Goal: Task Accomplishment & Management: Complete application form

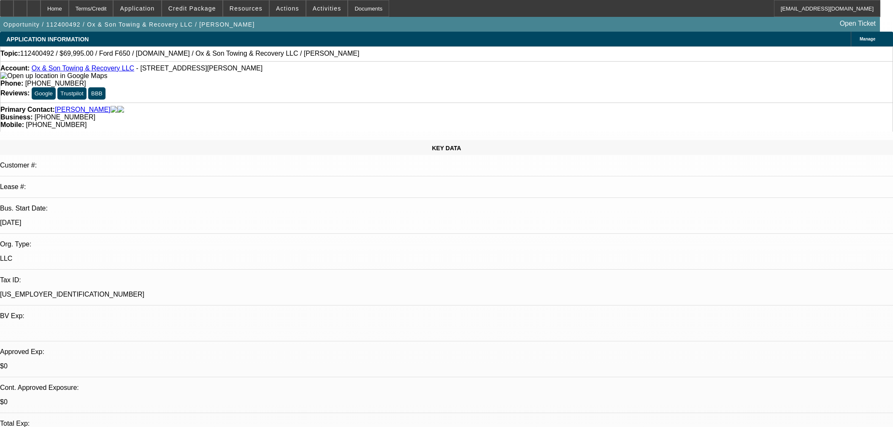
select select "0"
select select "3"
select select "0"
select select "6"
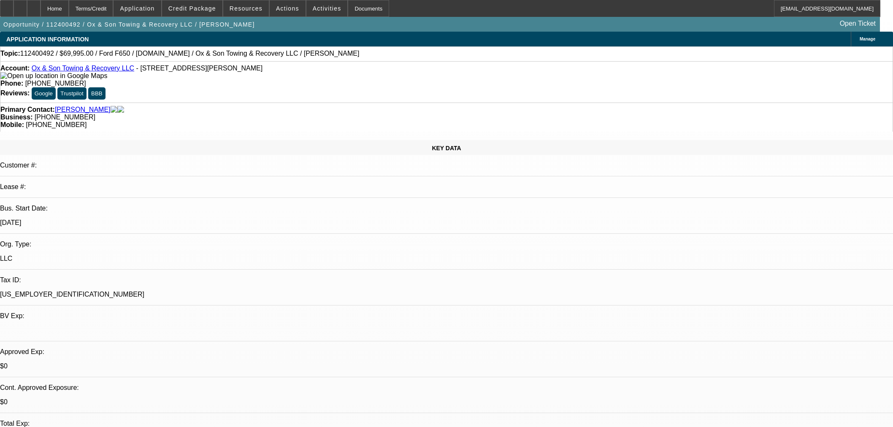
select select "0"
select select "3"
select select "0"
select select "6"
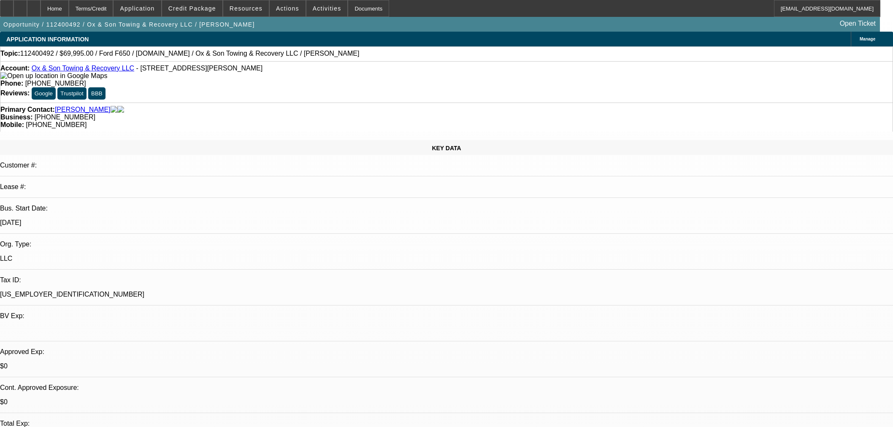
select select "0"
select select "3"
select select "0"
select select "6"
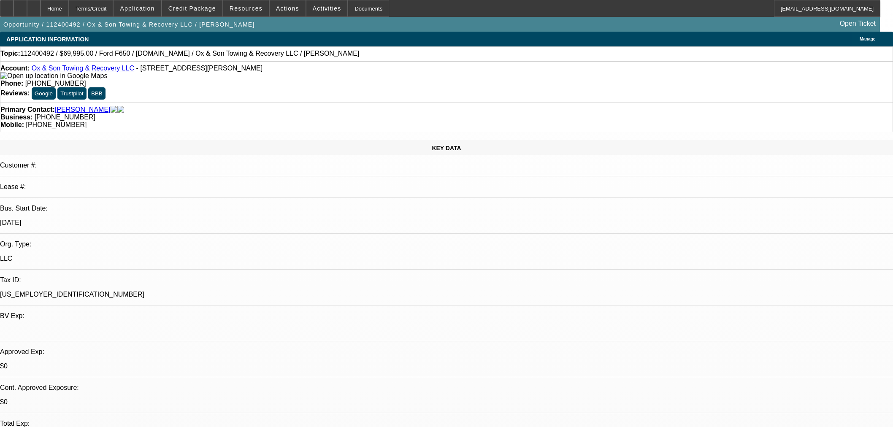
select select "0"
select select "3"
select select "0"
select select "6"
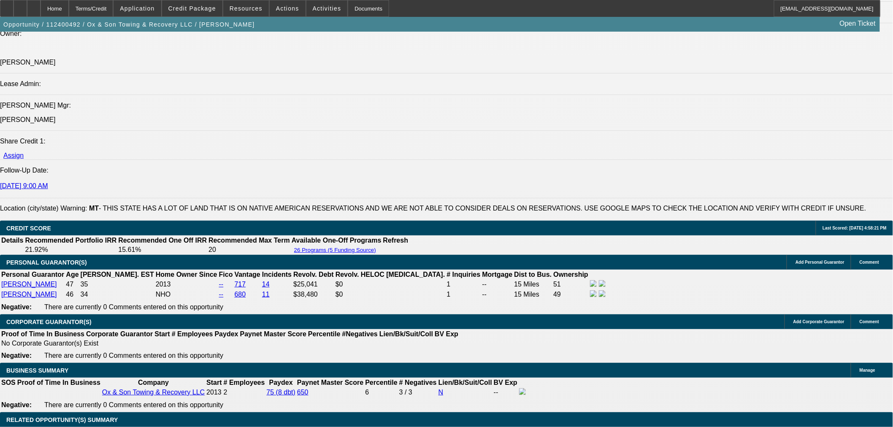
scroll to position [1125, 0]
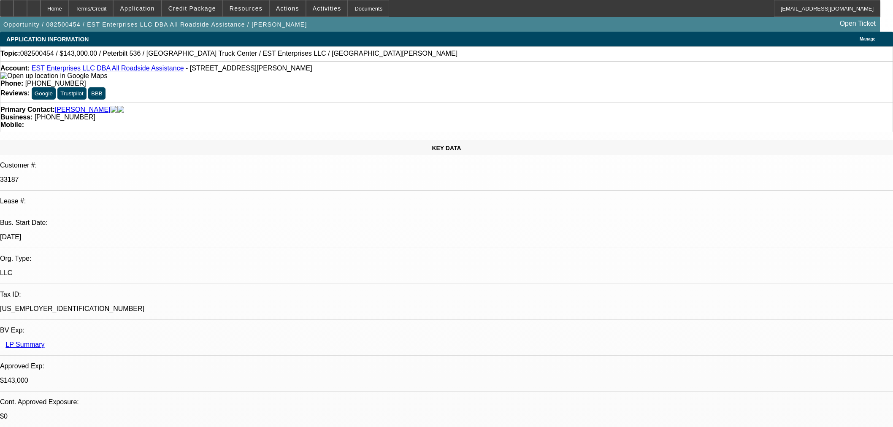
select select "0"
select select "2"
select select "0"
select select "6"
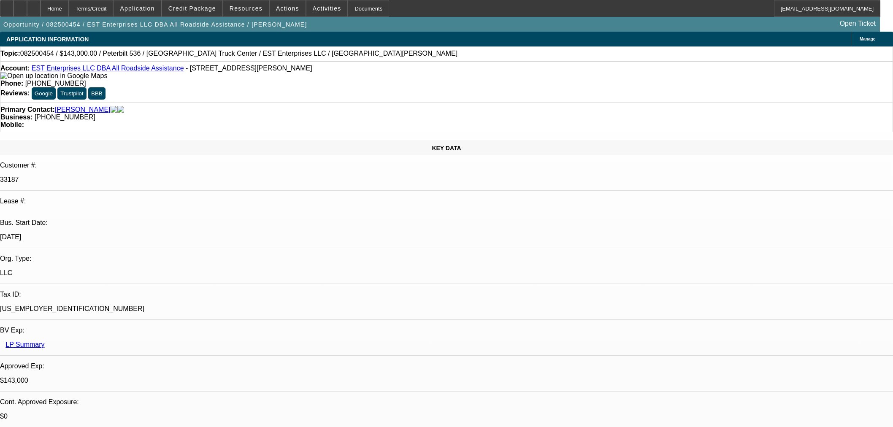
select select "0"
select select "2"
select select "0"
select select "6"
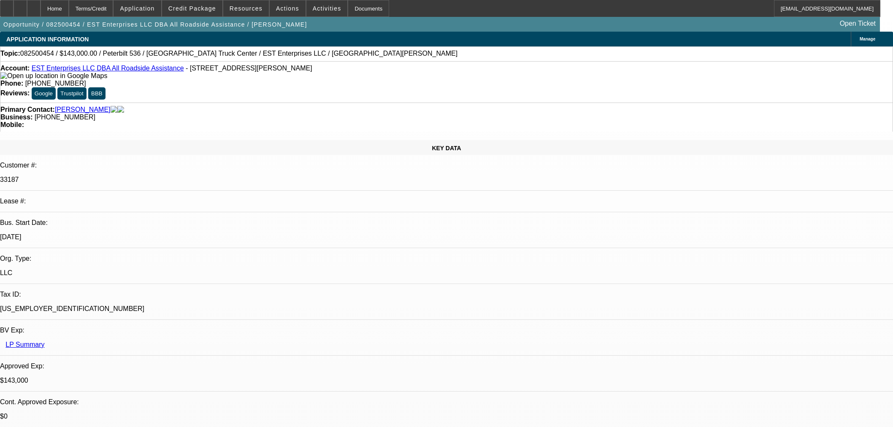
select select "0"
select select "2"
select select "0"
select select "6"
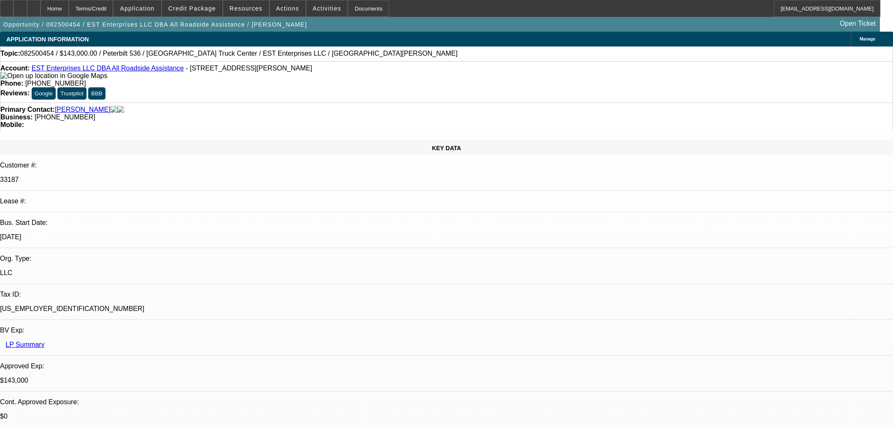
select select "0"
select select "2"
select select "0.1"
select select "4"
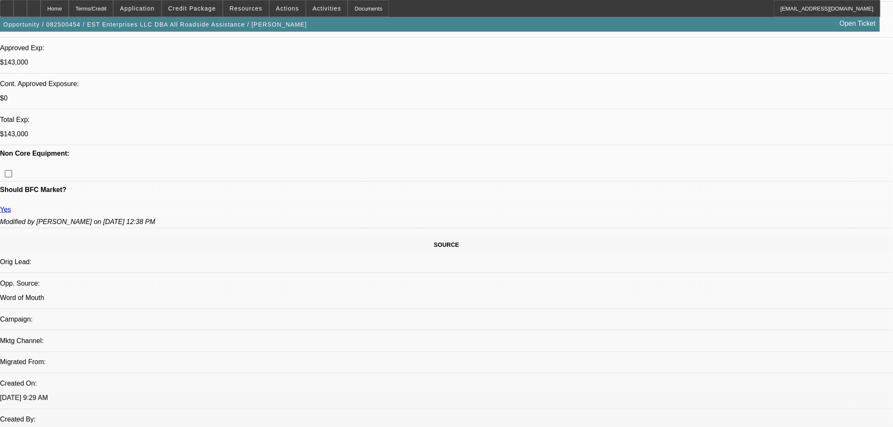
scroll to position [187, 0]
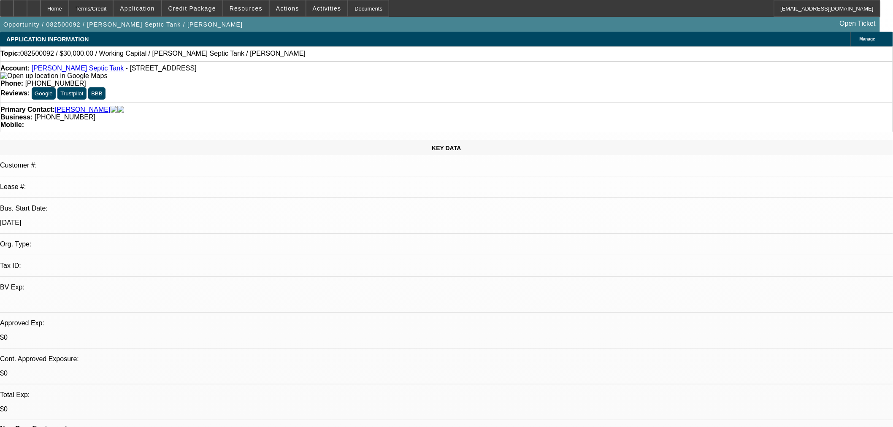
select select "0"
select select "2"
select select "0.1"
select select "4"
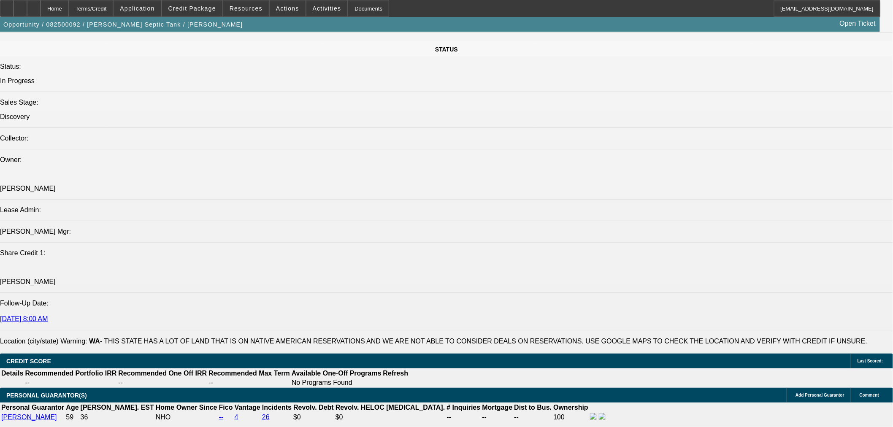
scroll to position [891, 0]
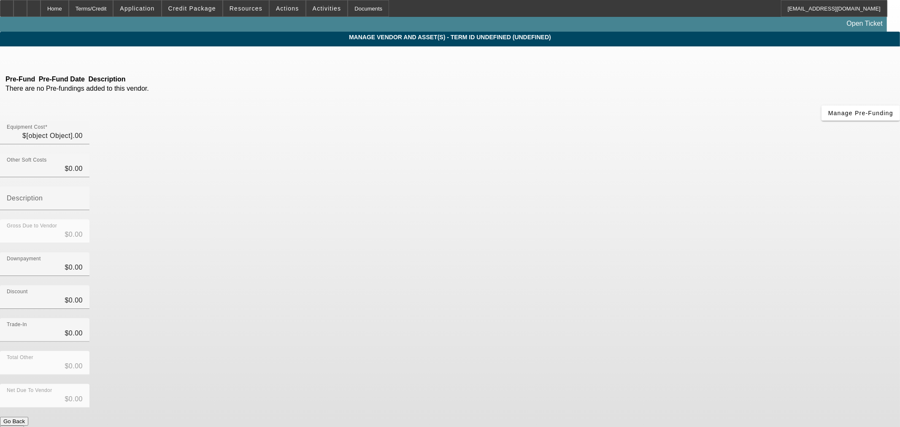
type input "$30,000.00"
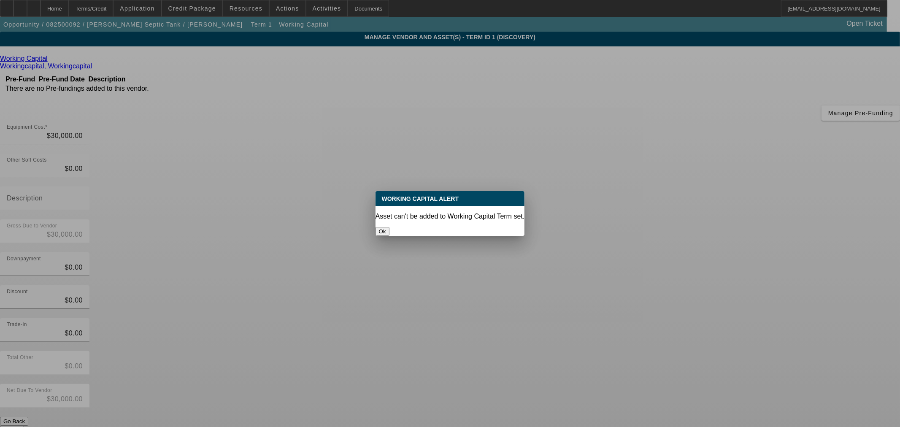
drag, startPoint x: 450, startPoint y: 224, endPoint x: 313, endPoint y: 139, distance: 161.3
click at [390, 227] on button "Ok" at bounding box center [383, 231] width 14 height 9
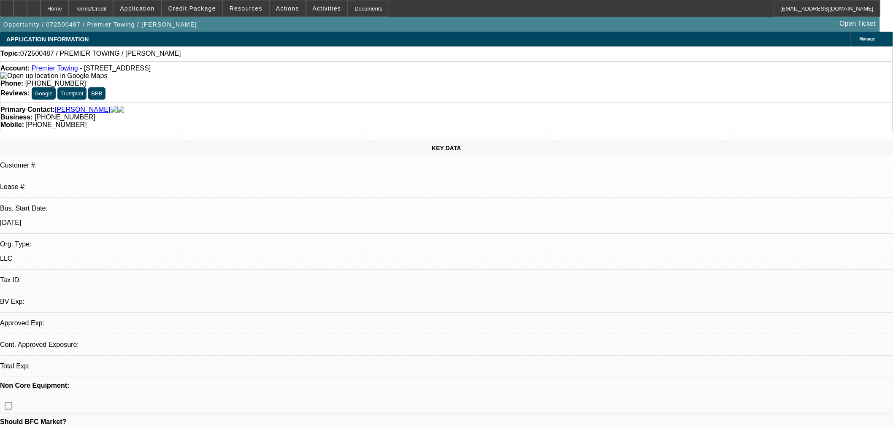
select select "0"
select select "2"
select select "0.1"
select select "4"
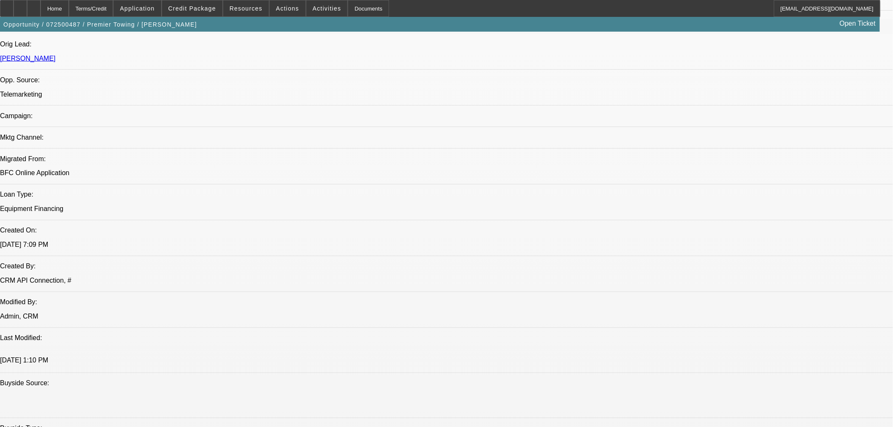
scroll to position [609, 0]
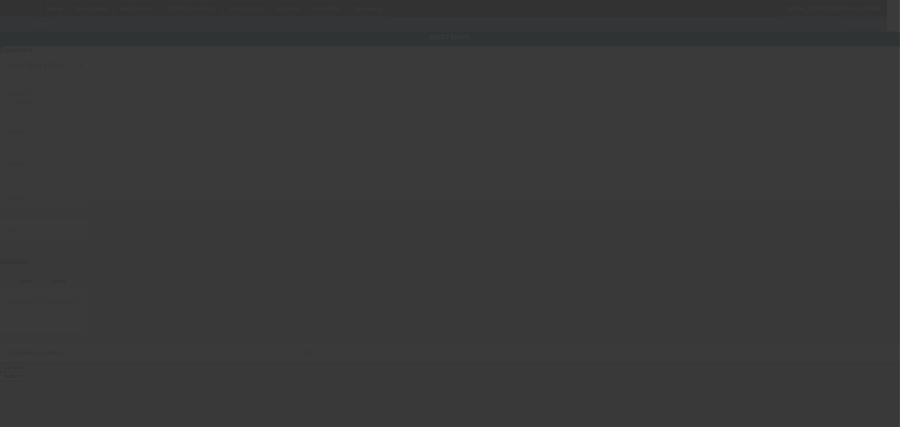
type textarea "Mercedes-Benz sprinter; Make: Mercedes-Benz a sprinter"
type input "2985 Metropolitan Parkway Southwest"
type input "Atlanta"
type input "30315"
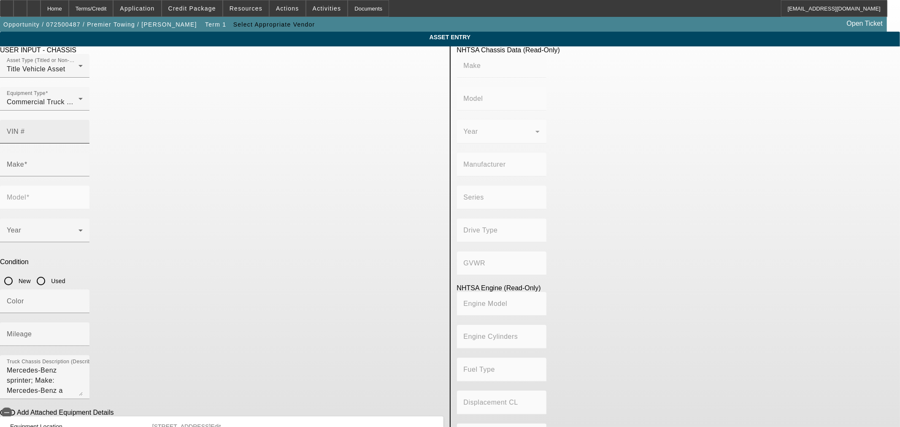
click at [83, 120] on div "VIN #" at bounding box center [45, 132] width 76 height 24
paste input "1FDFF6KT4MDA14335"
type input "1FDFF6KT4MDA14335"
type input "FORD"
type input "F-600"
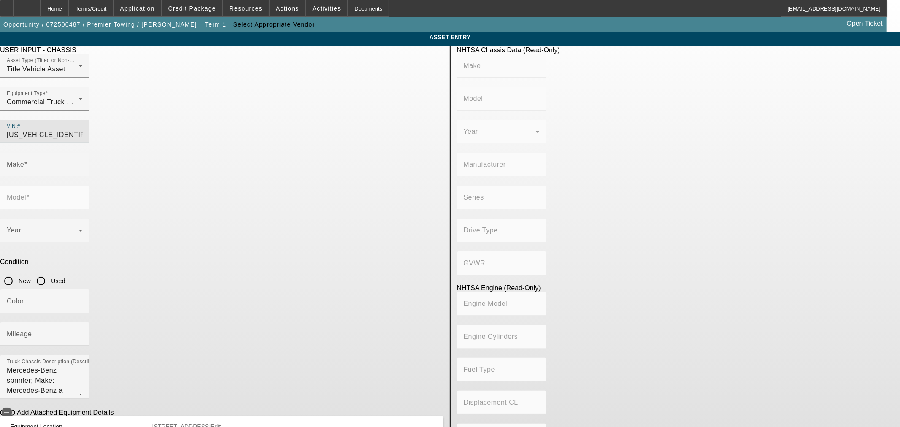
type input "FORD MOTOR COMPANY"
type input "F-Series Super Duty - Dual Rear Wheel"
type input "4x2"
type input "Class 6: 19,501 - 26,000 lb (8,845 - 11,794 kg)"
type input "8"
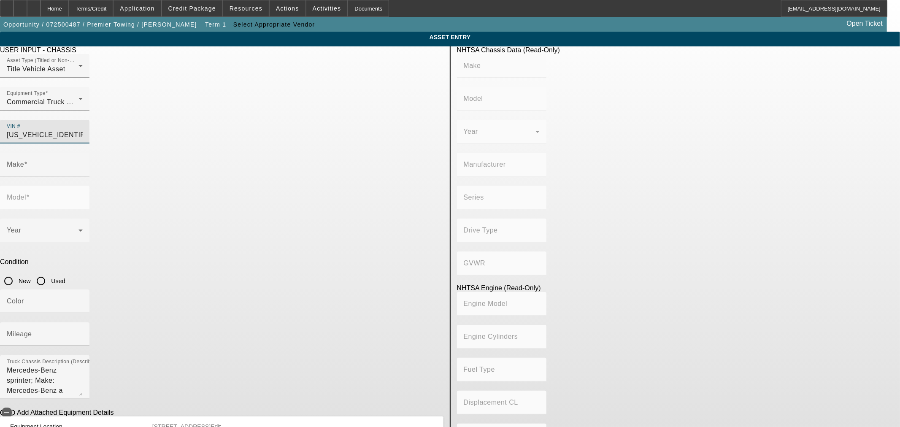
type input "Diesel"
type input "408.85908543470"
type input "6.7"
type input "FORD"
type input "F-600"
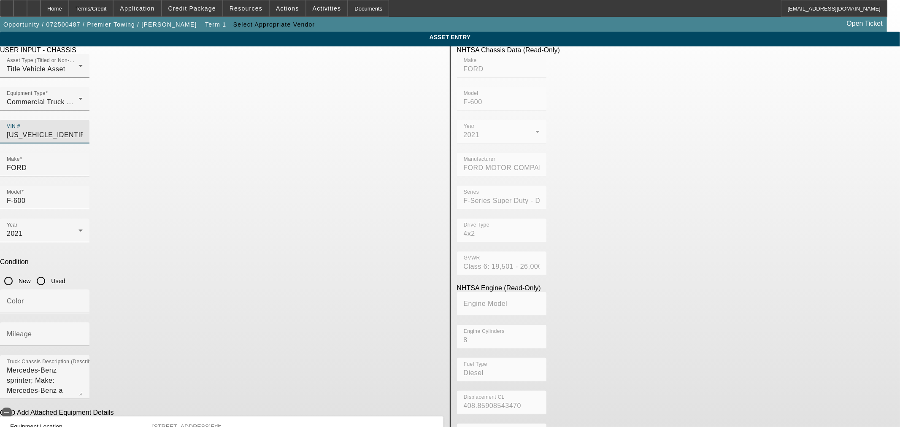
type input "1FDFF6KT4MDA14335"
type input "FORD"
type input "F-600"
type input "FORD MOTOR COMPANY"
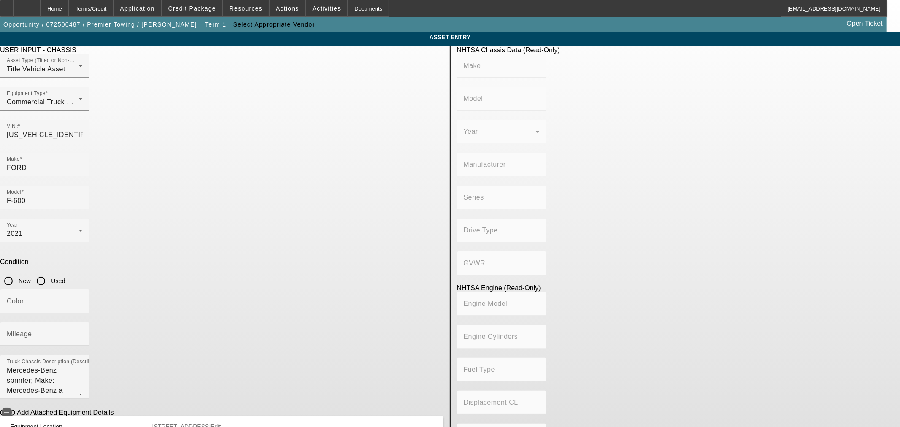
type input "F-Series Super Duty - Dual Rear Wheel"
type input "4x2"
type input "Class 6: 19,501 - 26,000 lb (8,845 - 11,794 kg)"
type input "8"
type input "Diesel"
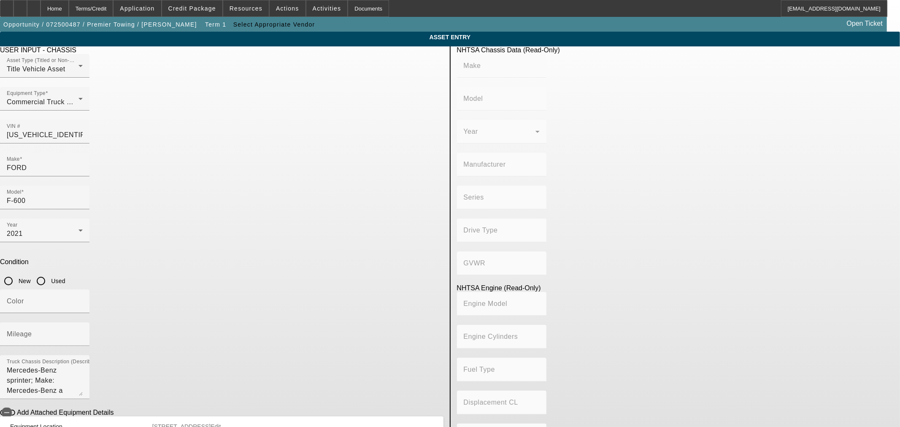
type input "408.85908543470"
type input "6.7"
click at [222, 9] on span at bounding box center [192, 8] width 60 height 20
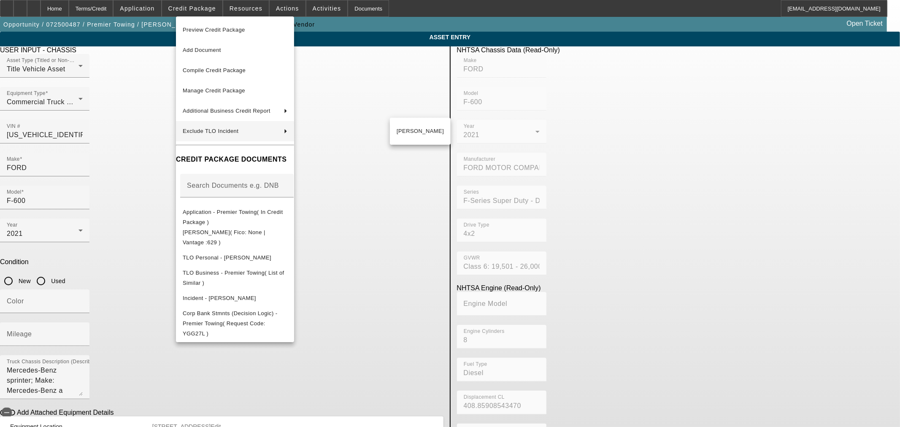
click at [446, 169] on div at bounding box center [450, 213] width 900 height 427
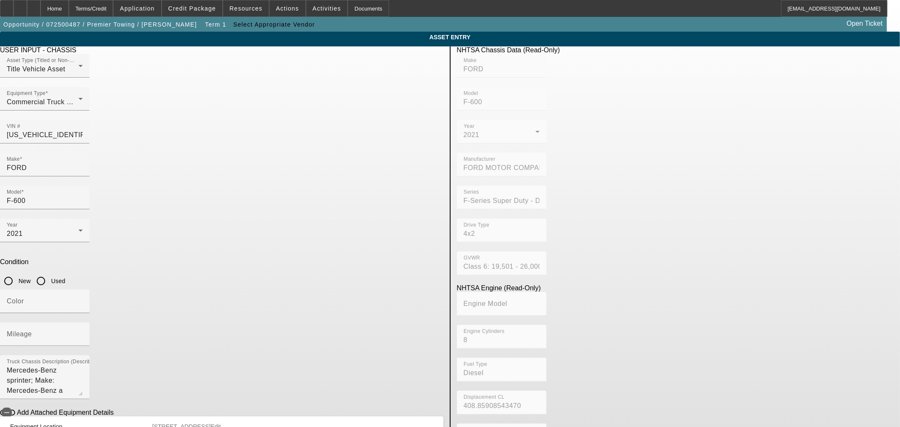
click at [49, 273] on input "Used" at bounding box center [40, 281] width 17 height 17
radio input "true"
click at [83, 333] on input "Mileage" at bounding box center [45, 338] width 76 height 10
type input "14000"
click at [83, 300] on input "Color" at bounding box center [45, 305] width 76 height 10
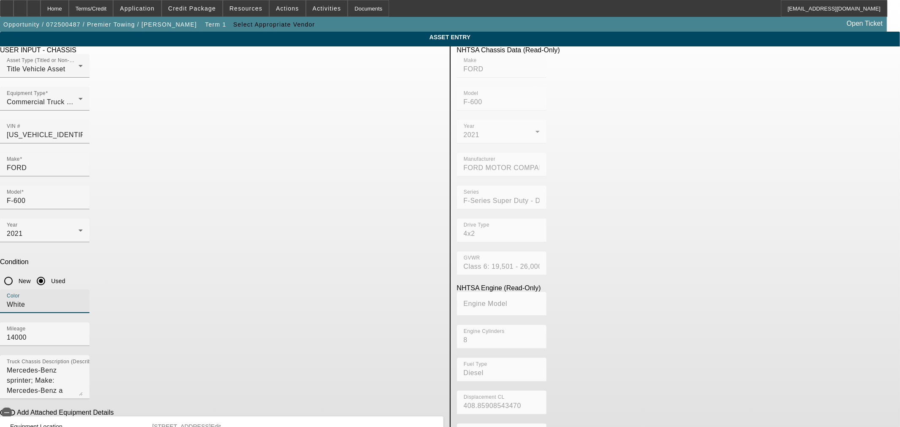
type input "White"
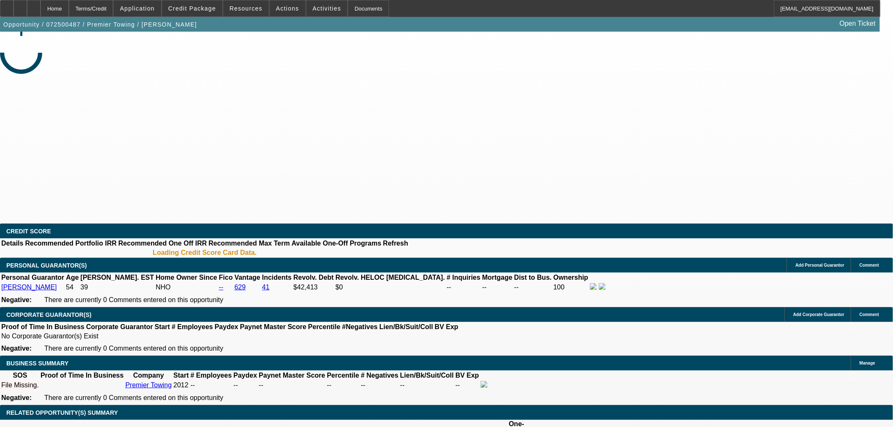
select select "0"
select select "2"
select select "0.1"
select select "4"
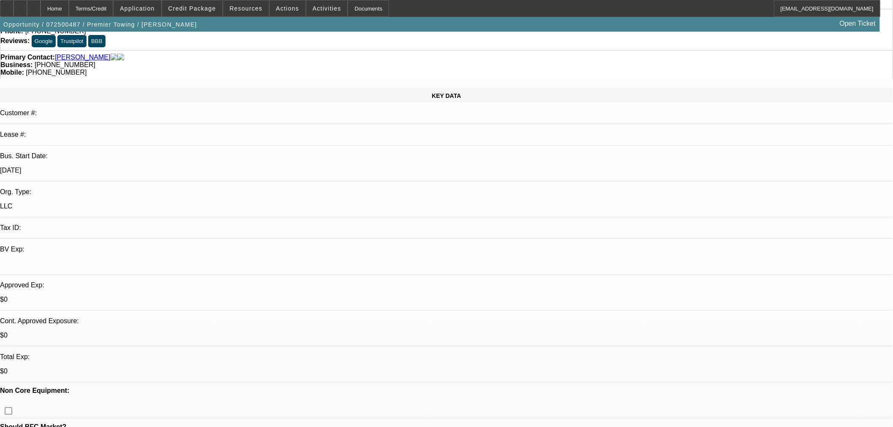
scroll to position [281, 0]
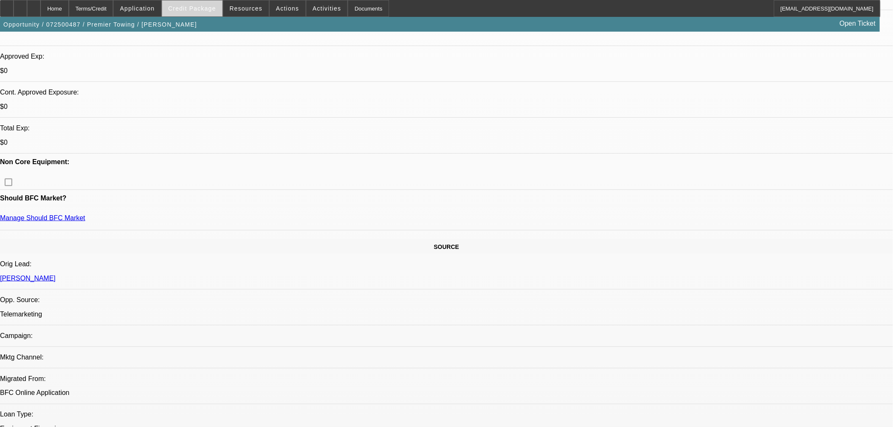
click at [200, 11] on span "Credit Package" at bounding box center [192, 8] width 48 height 7
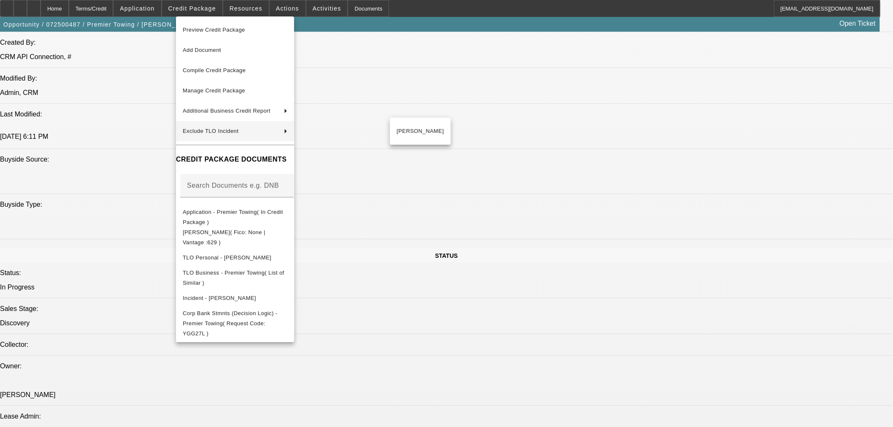
scroll to position [797, 0]
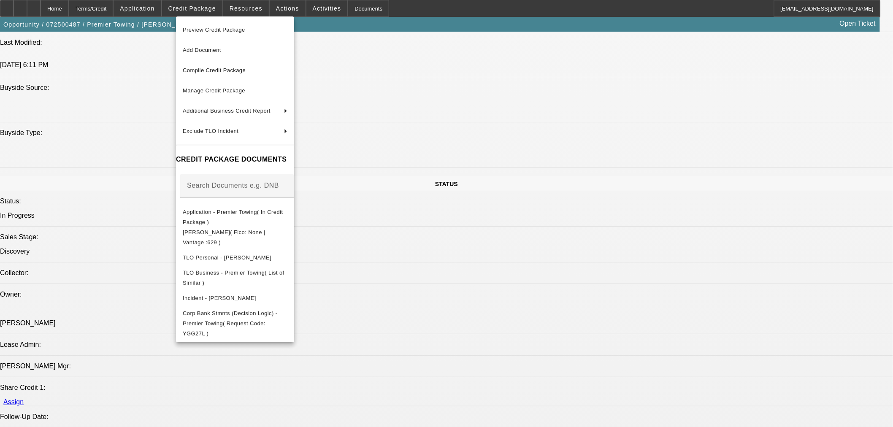
drag, startPoint x: 12, startPoint y: 113, endPoint x: 18, endPoint y: 114, distance: 6.0
click at [11, 113] on div at bounding box center [446, 213] width 893 height 427
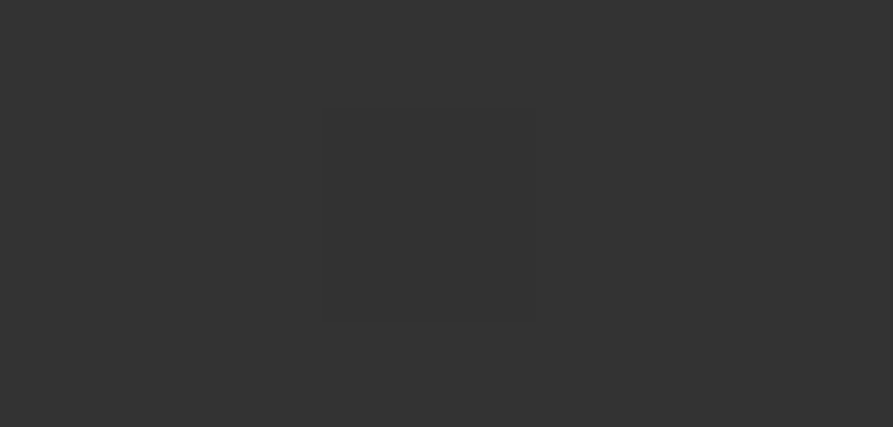
scroll to position [0, 0]
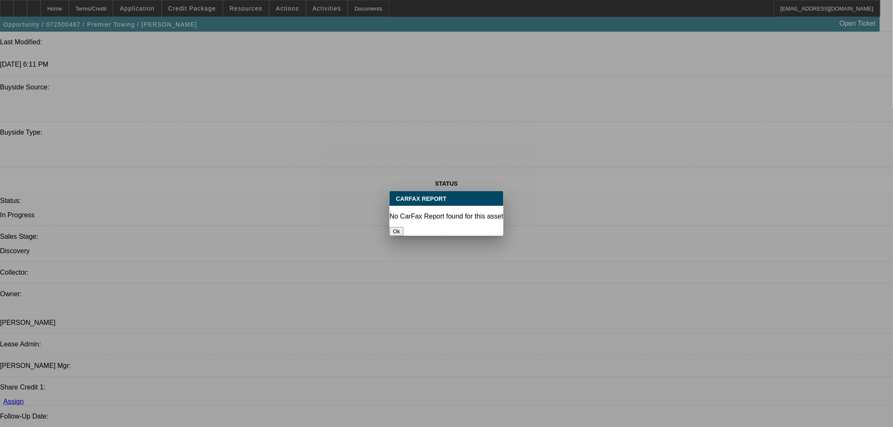
click at [403, 228] on button "Ok" at bounding box center [397, 231] width 14 height 9
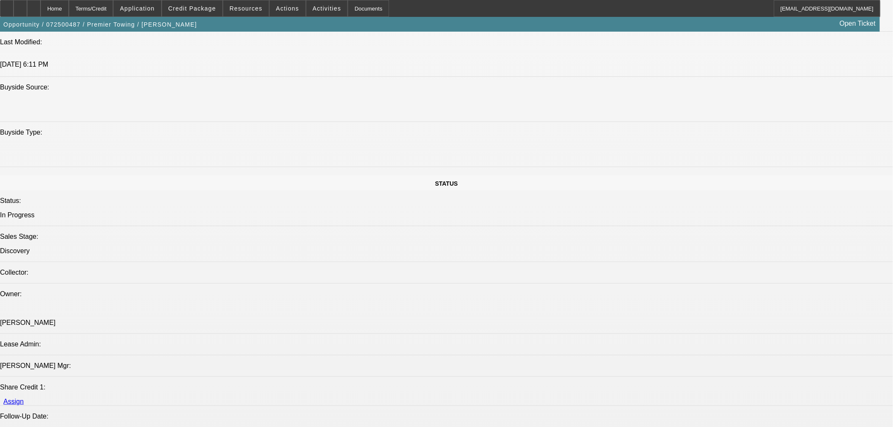
scroll to position [797, 0]
click at [203, 13] on span at bounding box center [192, 8] width 60 height 20
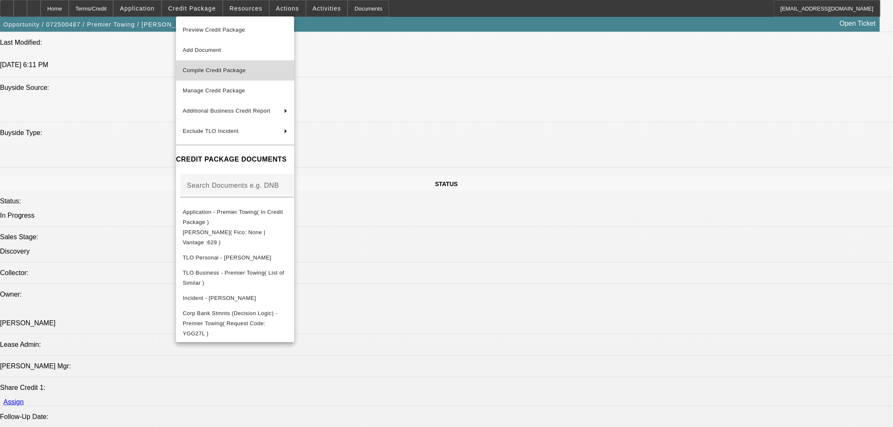
click at [219, 65] on span "Compile Credit Package" at bounding box center [235, 70] width 105 height 10
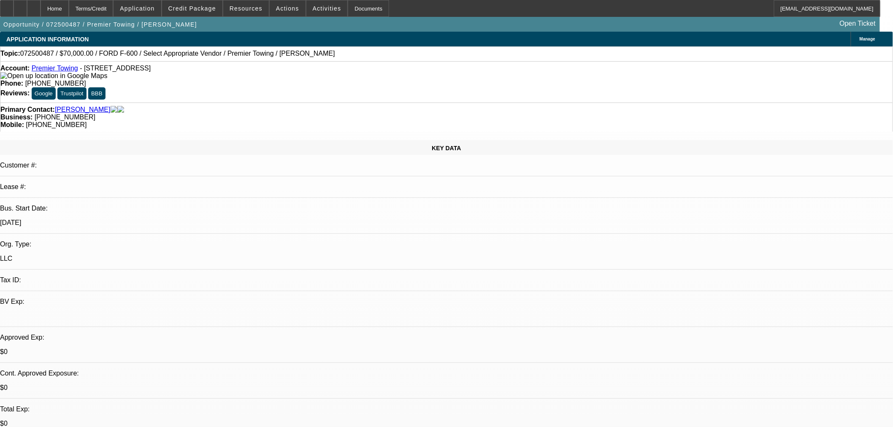
select select "0"
select select "2"
select select "0.1"
select select "4"
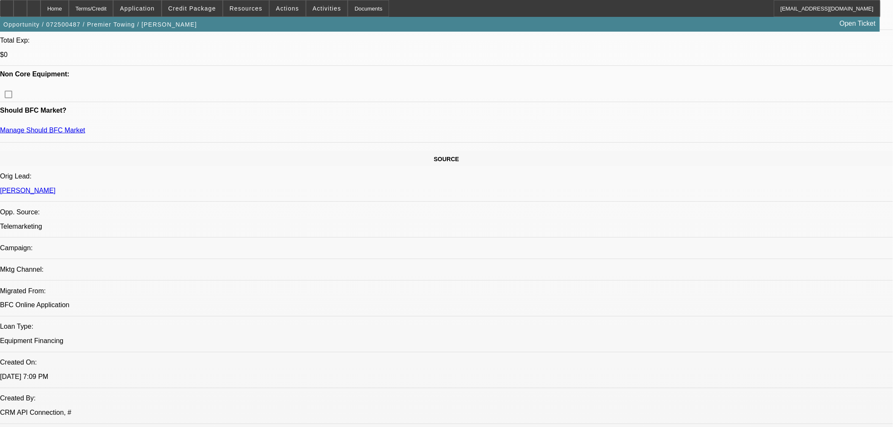
scroll to position [563, 0]
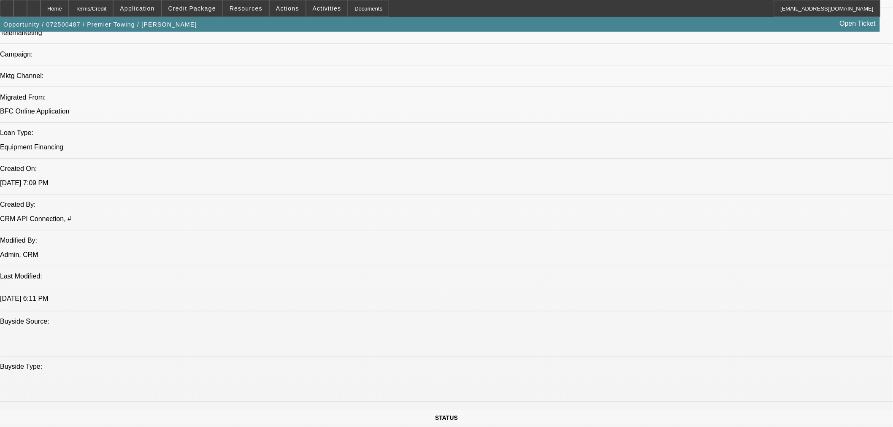
drag, startPoint x: 12, startPoint y: 343, endPoint x: 16, endPoint y: 344, distance: 4.4
